Goal: Task Accomplishment & Management: Manage account settings

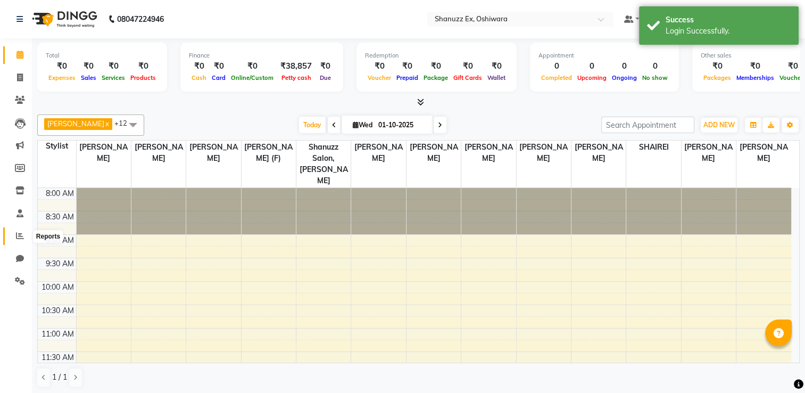
click at [16, 230] on span at bounding box center [20, 236] width 19 height 12
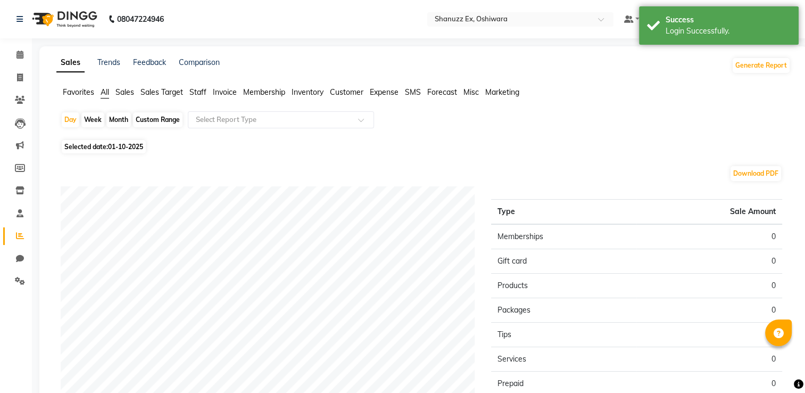
click at [83, 150] on span "Selected date: [DATE]" at bounding box center [104, 146] width 84 height 13
select select "10"
select select "2025"
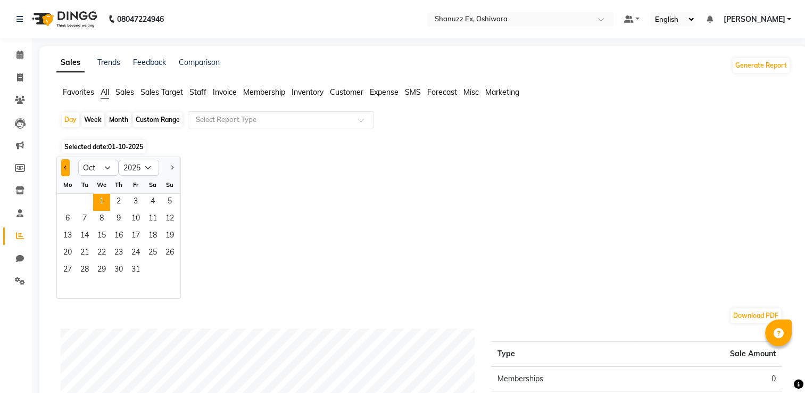
click at [64, 167] on span "Previous month" at bounding box center [66, 167] width 4 height 4
select select "9"
click at [79, 275] on span "30" at bounding box center [84, 270] width 17 height 17
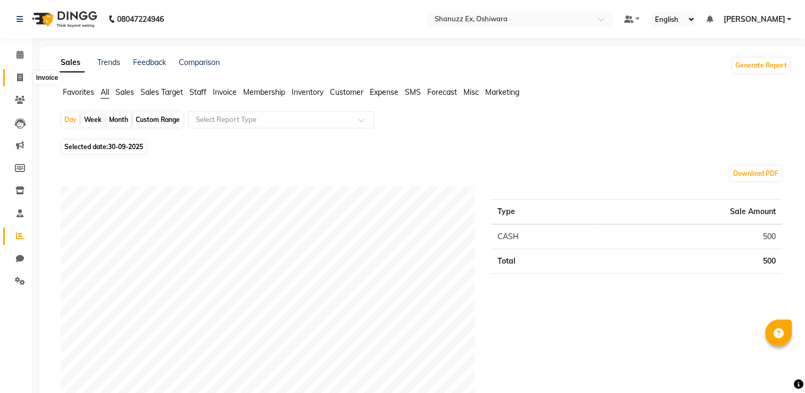
click at [20, 73] on icon at bounding box center [20, 77] width 6 height 8
select select "service"
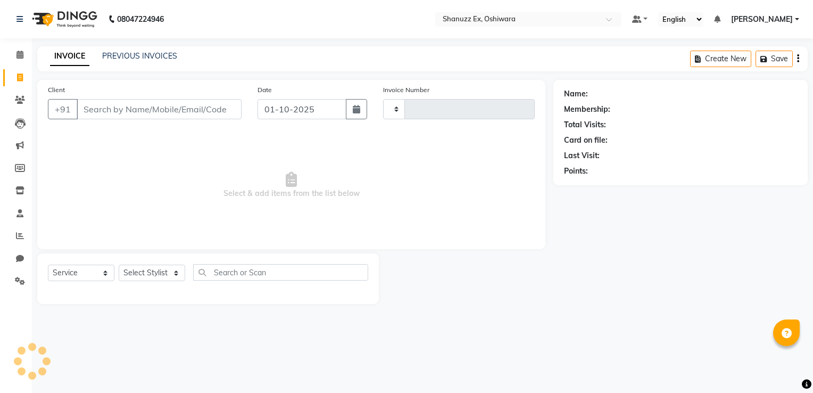
type input "0345"
select select "8229"
click at [111, 56] on link "PREVIOUS INVOICES" at bounding box center [139, 56] width 75 height 10
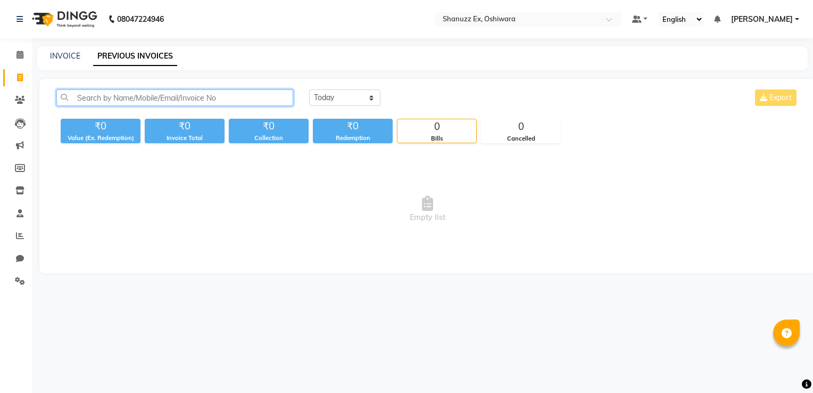
click at [106, 96] on input "text" at bounding box center [174, 97] width 237 height 16
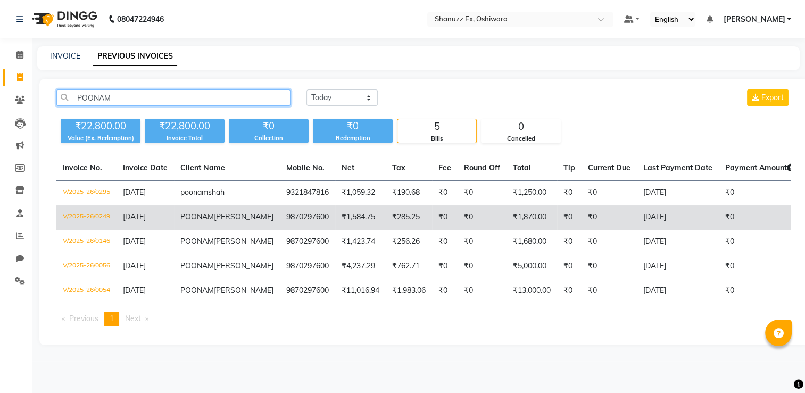
type input "POONAM"
click at [211, 220] on td "[PERSON_NAME]" at bounding box center [227, 217] width 106 height 24
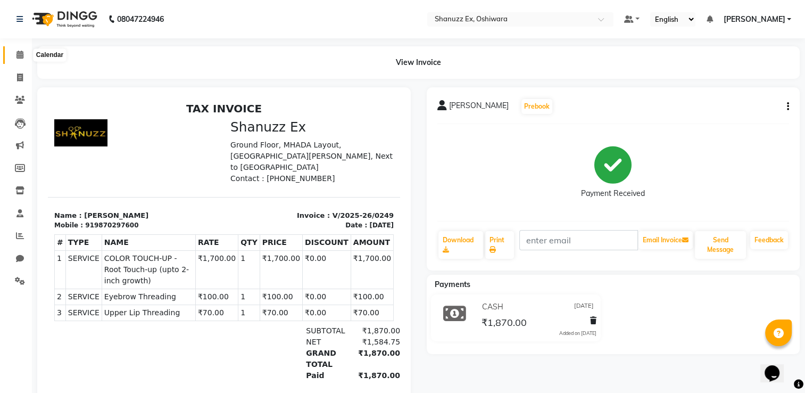
click at [21, 51] on icon at bounding box center [19, 55] width 7 height 8
